Goal: Transaction & Acquisition: Obtain resource

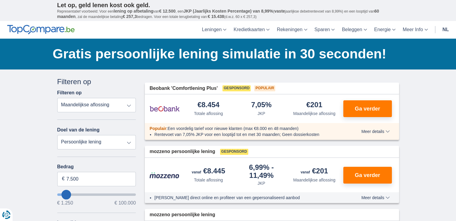
click at [120, 107] on select "Totale aflossing JKP Maandelijkse aflossing" at bounding box center [96, 105] width 79 height 14
click at [112, 141] on select "Persoonlijke lening Auto Moto / fiets Mobilhome / caravan Renovatie Energie Sch…" at bounding box center [96, 142] width 79 height 14
select select "furniture"
click at [57, 135] on select "Persoonlijke lening Auto Moto / fiets Mobilhome / caravan Renovatie Energie Sch…" at bounding box center [96, 142] width 79 height 14
type input "7.500"
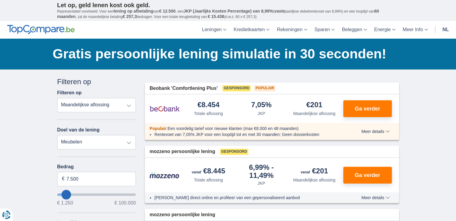
type input "7250"
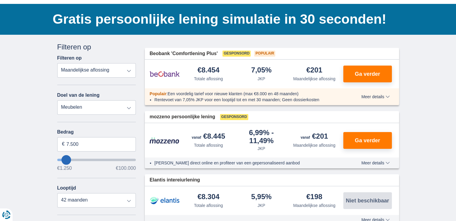
type input "12.250"
type input "12250"
select select "60"
type input "12250"
click at [70, 161] on input "wantToBorrow" at bounding box center [96, 160] width 79 height 2
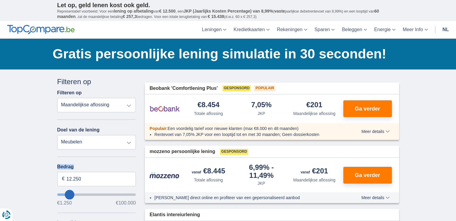
drag, startPoint x: 70, startPoint y: 163, endPoint x: 64, endPoint y: 162, distance: 5.8
click at [64, 162] on div "Annuleren Filters Filteren op Filteren op Totale aflossing JKP Maandelijkse afl…" at bounding box center [96, 215] width 79 height 276
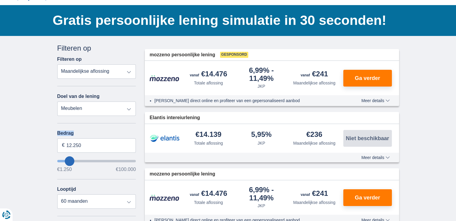
scroll to position [36, 0]
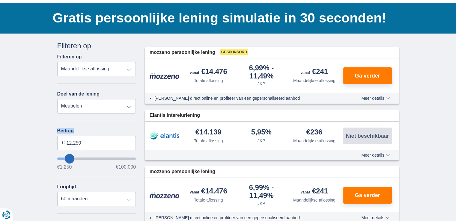
type input "10.250"
type input "9250"
type input "9.250"
select select "48"
type input "1.250"
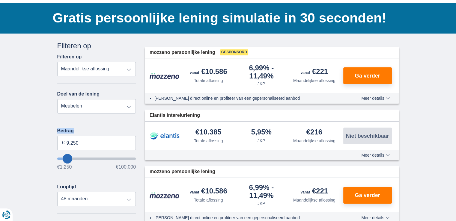
type input "1250"
select select "24"
type input "1250"
click at [61, 158] on input "wantToBorrow" at bounding box center [96, 159] width 79 height 2
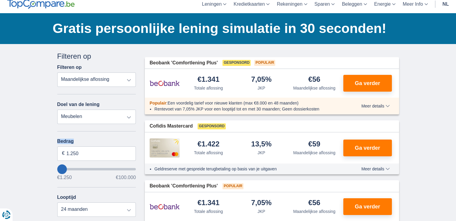
scroll to position [26, 0]
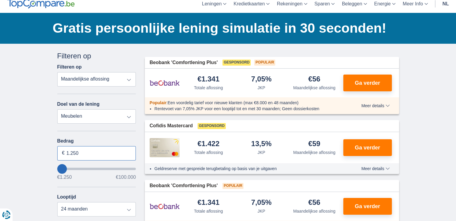
click at [84, 155] on input "1.250" at bounding box center [96, 153] width 79 height 14
click at [68, 152] on input "1.250" at bounding box center [96, 153] width 79 height 14
click at [81, 153] on input "3.250" at bounding box center [96, 153] width 79 height 14
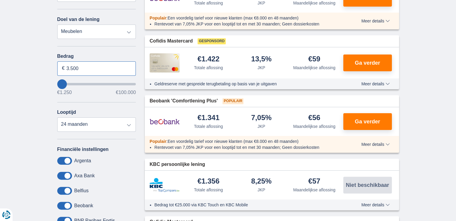
scroll to position [111, 0]
type input "3.500"
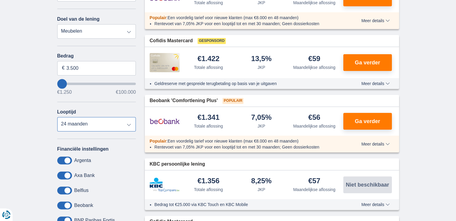
type input "3250"
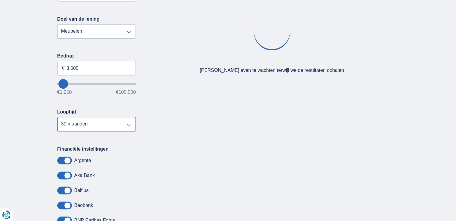
click at [117, 118] on select "12 maanden 18 maanden 24 maanden 30 maanden" at bounding box center [96, 124] width 79 height 14
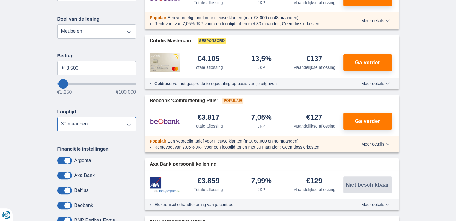
click at [57, 117] on select "12 maanden 18 maanden 24 maanden 30 maanden" at bounding box center [96, 124] width 79 height 14
click at [109, 124] on select "12 maanden 18 maanden 24 maanden 30 maanden" at bounding box center [96, 124] width 79 height 14
select select "24"
click at [57, 117] on select "12 maanden 18 maanden 24 maanden 30 maanden" at bounding box center [96, 124] width 79 height 14
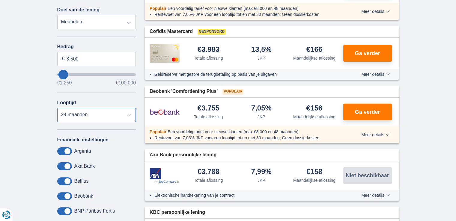
scroll to position [67, 0]
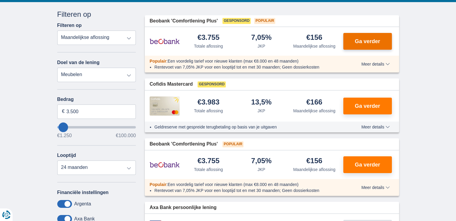
click at [372, 41] on span "Ga verder" at bounding box center [367, 41] width 25 height 5
